Goal: Check status

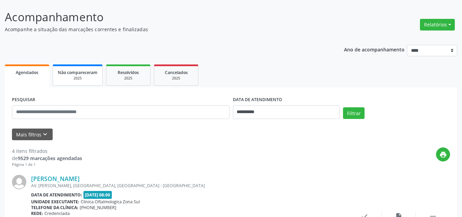
scroll to position [34, 0]
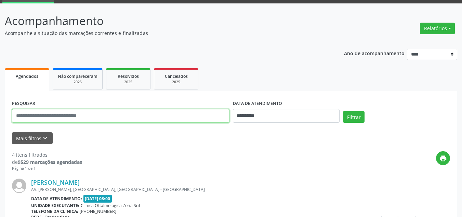
click at [45, 122] on input "text" at bounding box center [121, 116] width 218 height 14
click at [55, 120] on input "text" at bounding box center [121, 116] width 218 height 14
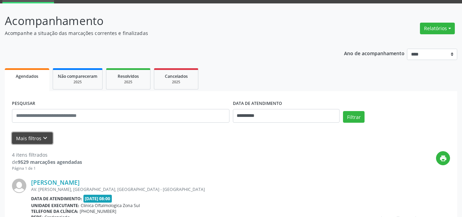
click at [43, 135] on icon "keyboard_arrow_down" at bounding box center [45, 138] width 8 height 8
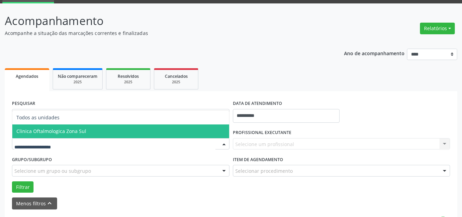
drag, startPoint x: 73, startPoint y: 135, endPoint x: 157, endPoint y: 119, distance: 85.6
click at [78, 134] on span "Clinica Oftalmologica Zona Sul" at bounding box center [120, 131] width 217 height 14
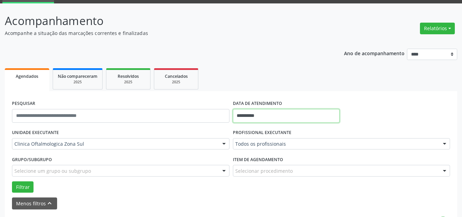
click at [262, 116] on input "**********" at bounding box center [286, 116] width 107 height 14
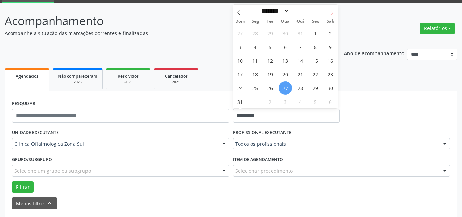
click at [334, 11] on icon at bounding box center [332, 12] width 5 height 5
select select "*"
click at [249, 34] on span "1" at bounding box center [255, 32] width 13 height 13
type input "**********"
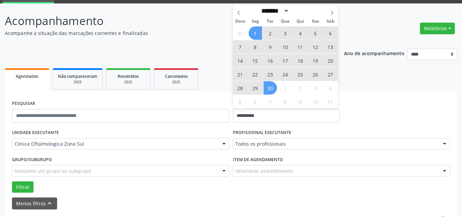
drag, startPoint x: 269, startPoint y: 93, endPoint x: 106, endPoint y: 13, distance: 181.3
click at [269, 92] on span "30" at bounding box center [270, 87] width 13 height 13
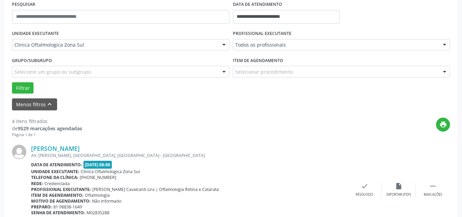
scroll to position [137, 0]
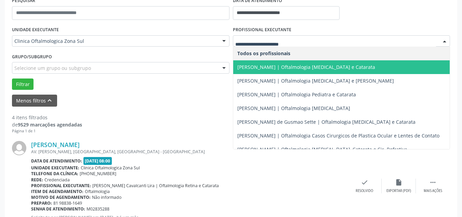
click at [309, 67] on span "[PERSON_NAME] | Oftalmologia [MEDICAL_DATA] e Catarata" at bounding box center [306, 67] width 138 height 7
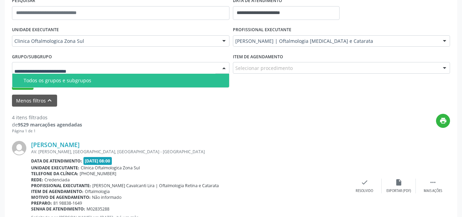
click at [59, 72] on div at bounding box center [121, 68] width 218 height 12
click at [43, 82] on div "Todos os grupos e subgrupos" at bounding box center [125, 80] width 202 height 5
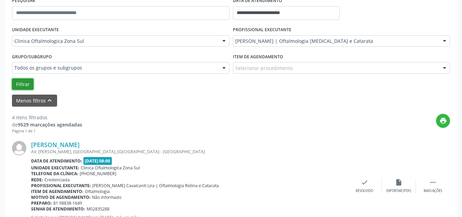
click at [33, 83] on button "Filtrar" at bounding box center [23, 84] width 22 height 12
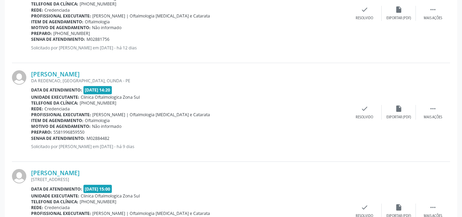
scroll to position [1565, 0]
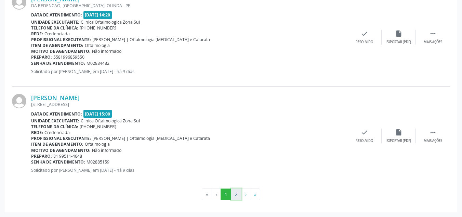
click at [235, 194] on button "2" at bounding box center [236, 194] width 11 height 12
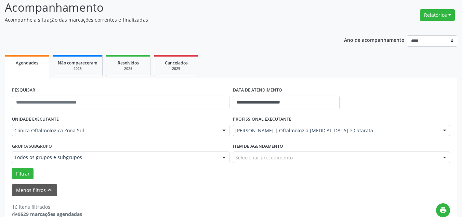
scroll to position [47, 0]
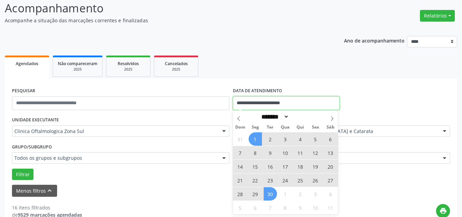
click at [292, 98] on input "**********" at bounding box center [286, 103] width 107 height 14
click at [329, 119] on span at bounding box center [332, 117] width 12 height 12
select select "*"
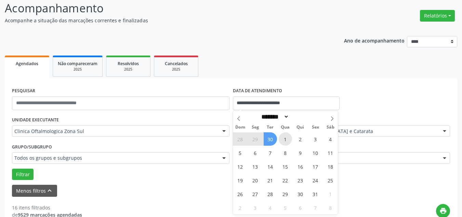
click at [281, 139] on span "1" at bounding box center [285, 138] width 13 height 13
type input "**********"
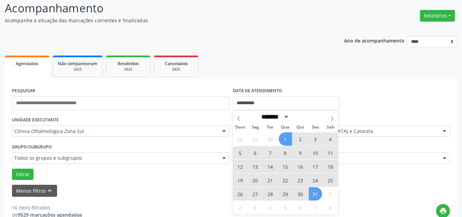
click at [311, 194] on span "31" at bounding box center [315, 193] width 13 height 13
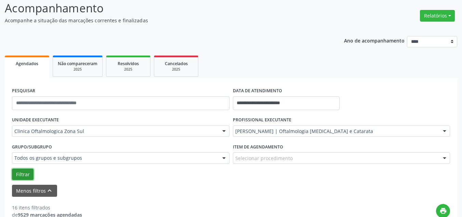
click at [22, 178] on button "Filtrar" at bounding box center [23, 174] width 22 height 12
